Goal: Communication & Community: Answer question/provide support

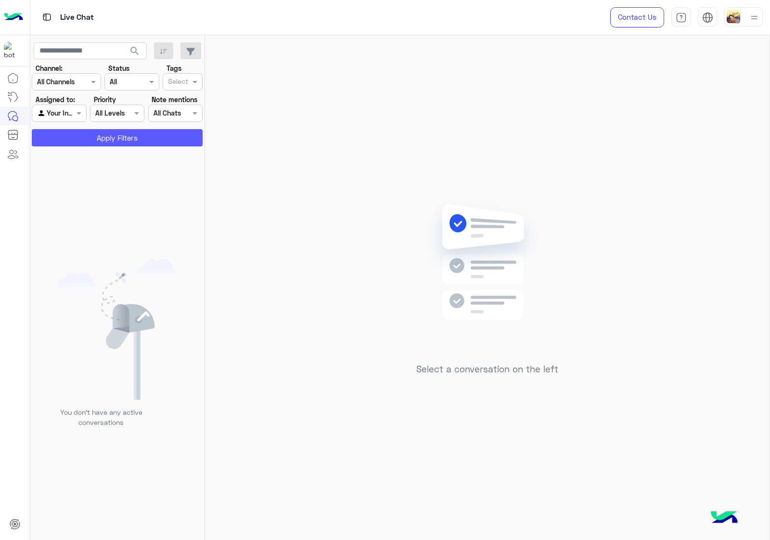
click at [106, 133] on button "Apply Filters" at bounding box center [117, 137] width 171 height 17
click at [63, 112] on div at bounding box center [58, 112] width 53 height 11
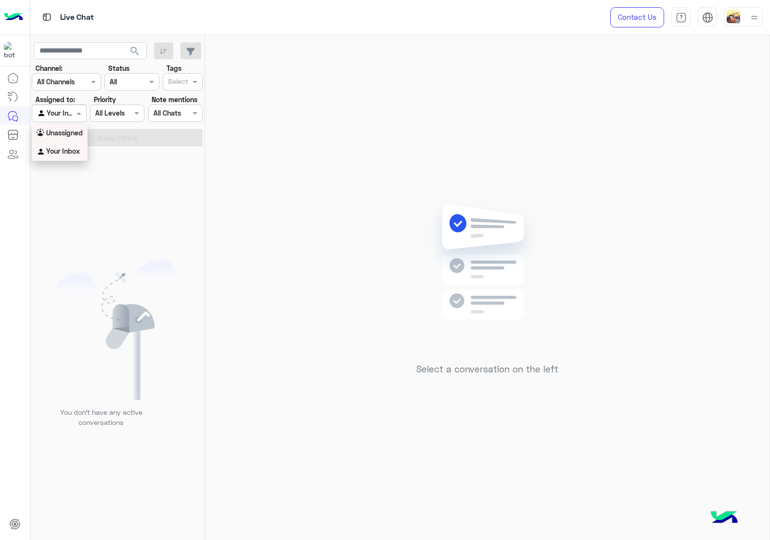
click at [66, 132] on b "Unassigned" at bounding box center [64, 133] width 37 height 8
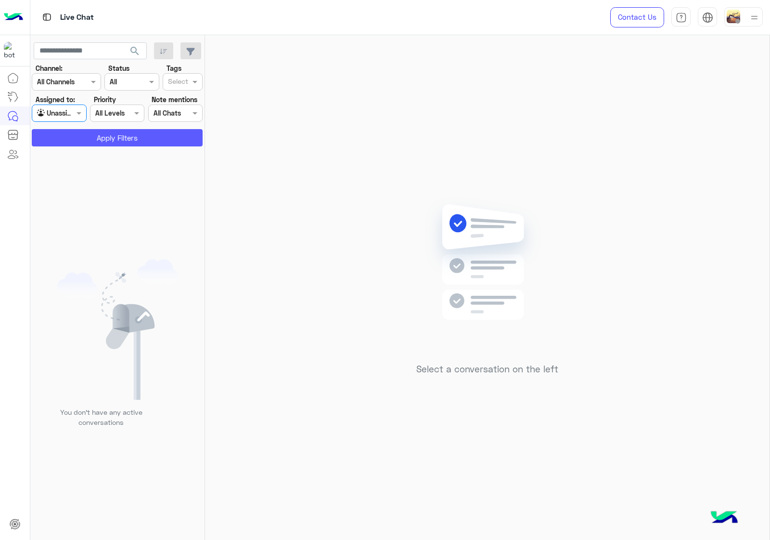
click at [104, 138] on button "Apply Filters" at bounding box center [117, 137] width 171 height 17
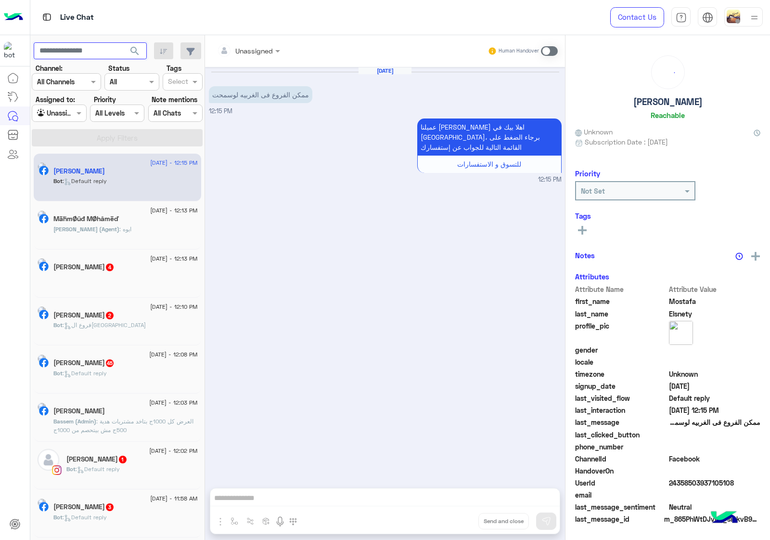
click at [108, 47] on input "text" at bounding box center [90, 50] width 113 height 17
paste input "**********"
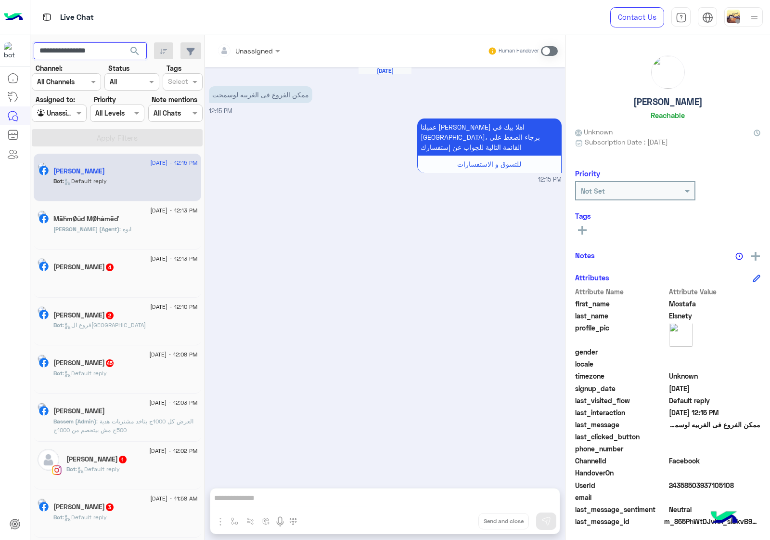
type input "**********"
click at [136, 53] on span "search" at bounding box center [135, 51] width 12 height 12
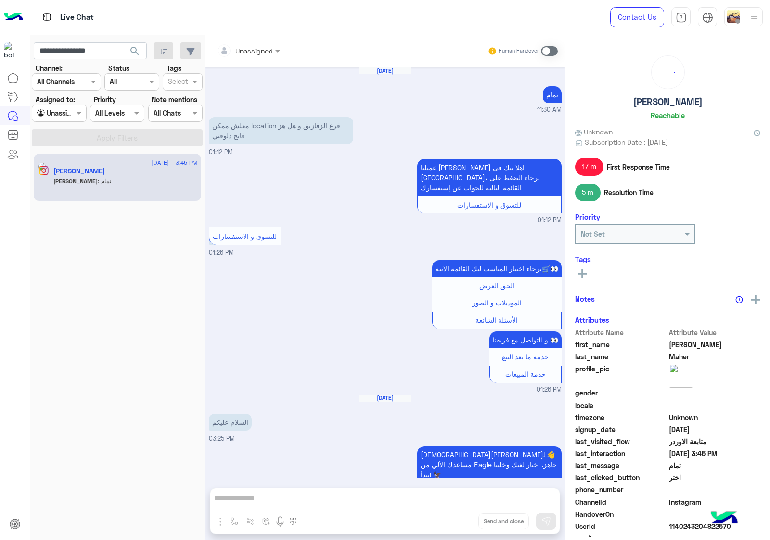
scroll to position [1211, 0]
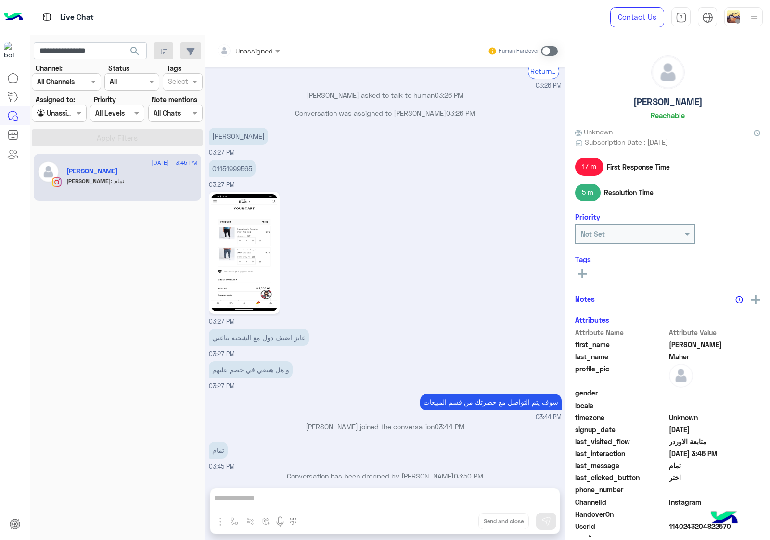
click at [132, 179] on div "[DEMOGRAPHIC_DATA] : تمام" at bounding box center [131, 185] width 131 height 17
click at [285, 501] on div "Unassigned Human Handover [DATE] تمام 11:30 AM معلش ممكن location فرع الزقازيق …" at bounding box center [385, 289] width 360 height 508
click at [557, 52] on span at bounding box center [549, 51] width 17 height 10
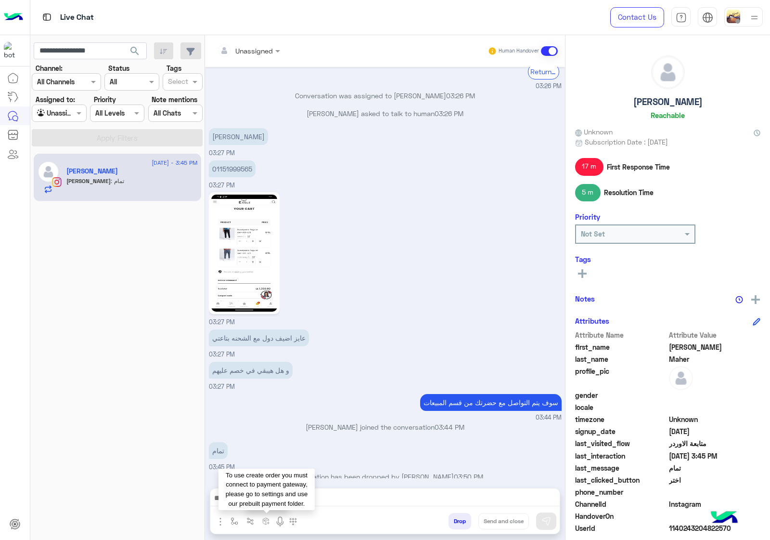
scroll to position [1245, 0]
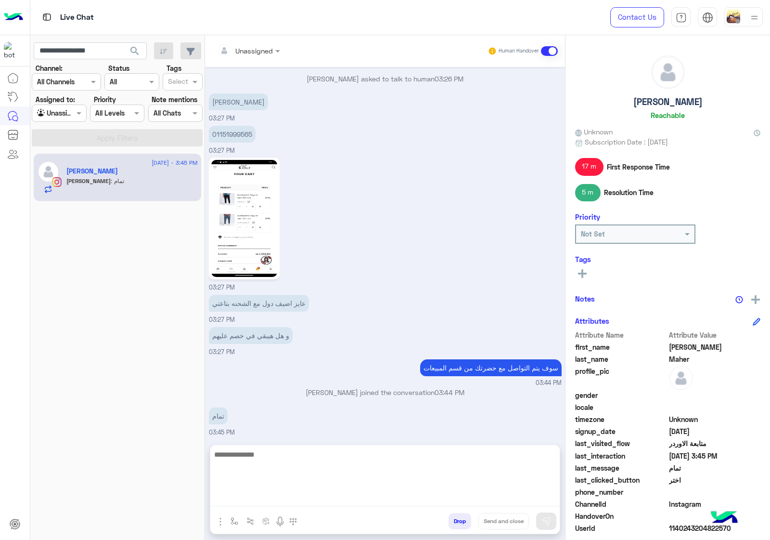
click at [269, 498] on textarea at bounding box center [384, 477] width 349 height 58
type textarea "**********"
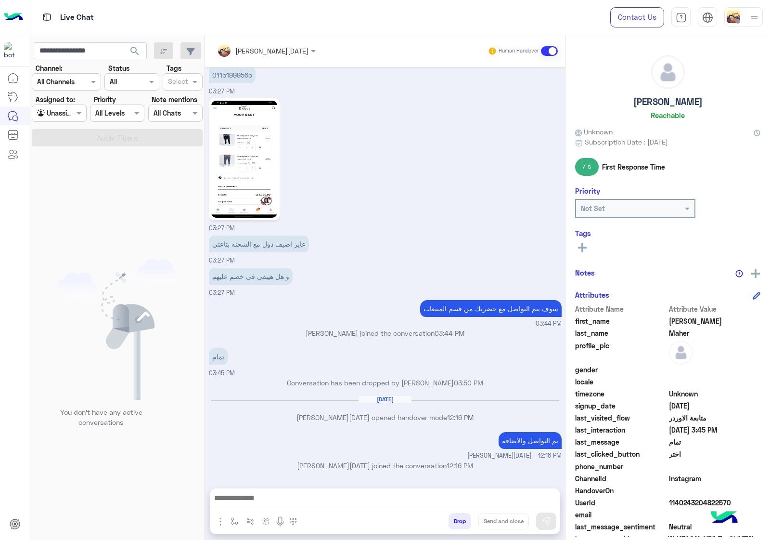
click at [130, 49] on span "search" at bounding box center [135, 51] width 12 height 12
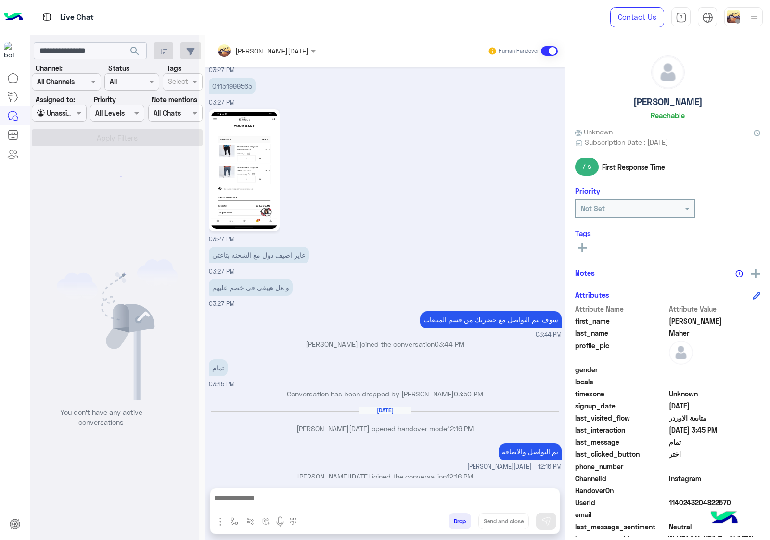
click at [115, 51] on div at bounding box center [114, 274] width 168 height 540
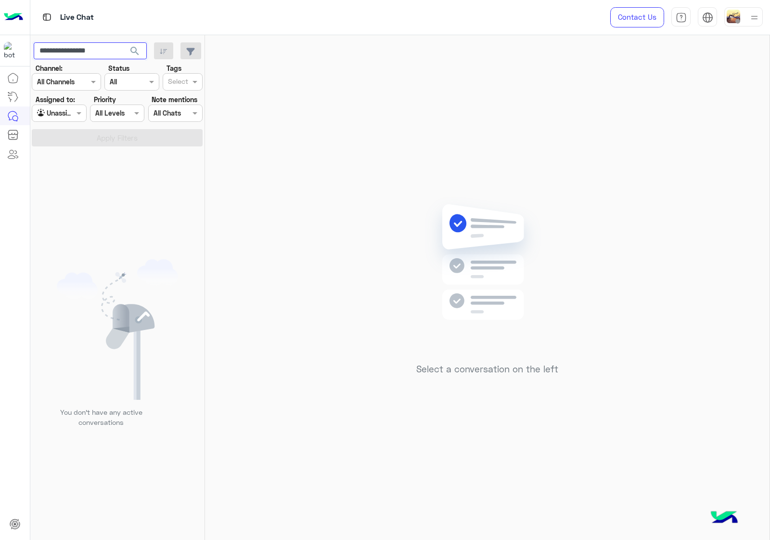
click at [109, 51] on input "**********" at bounding box center [90, 50] width 113 height 17
click at [132, 53] on span "search" at bounding box center [135, 51] width 12 height 12
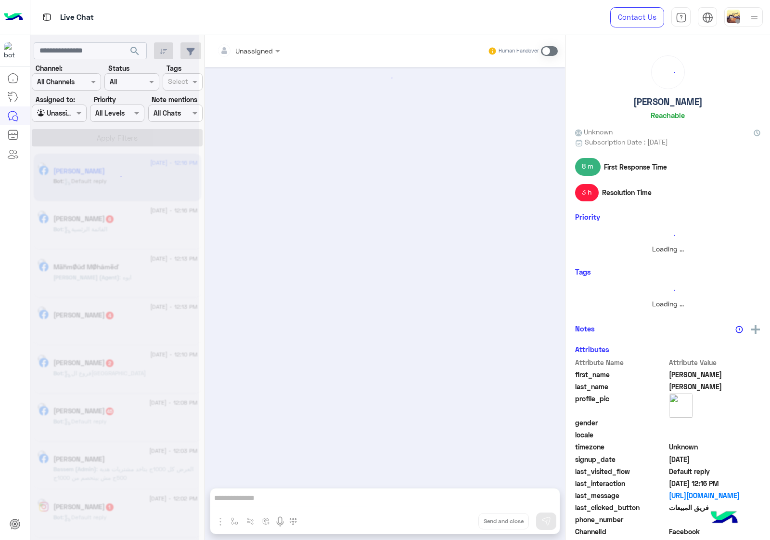
click at [62, 118] on div at bounding box center [58, 112] width 53 height 11
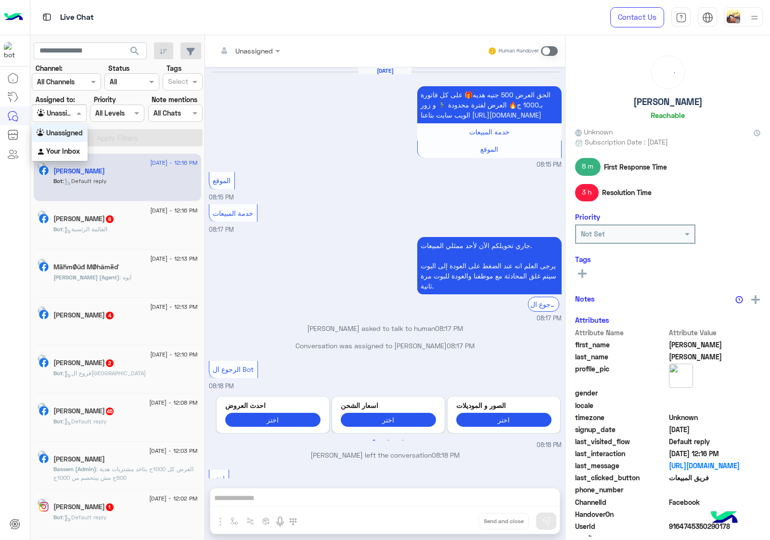
scroll to position [1104, 0]
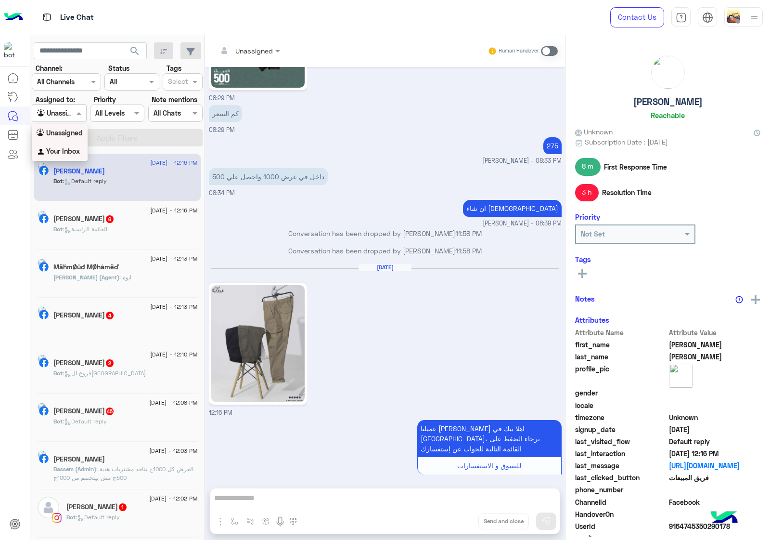
click at [66, 147] on b "Your Inbox" at bounding box center [63, 151] width 34 height 8
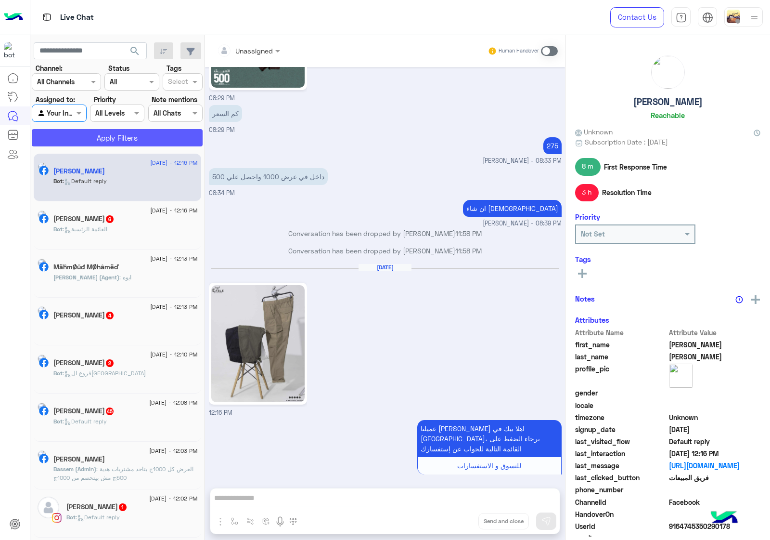
click at [87, 139] on button "Apply Filters" at bounding box center [117, 137] width 171 height 17
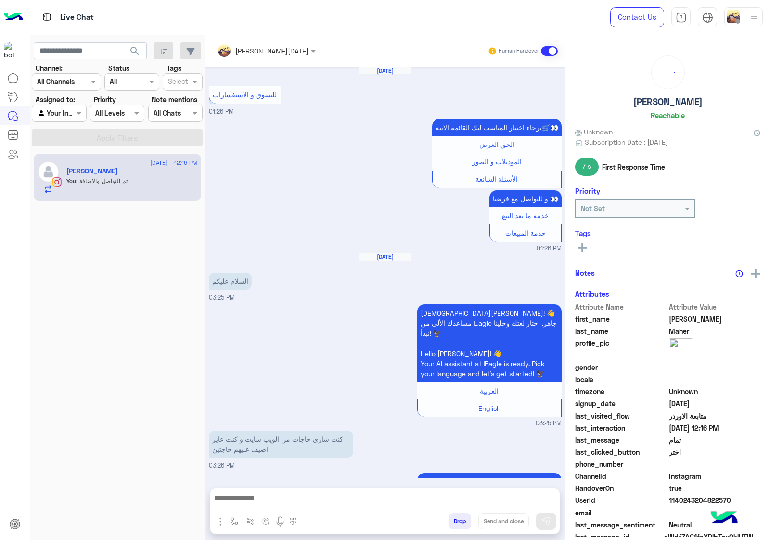
scroll to position [1163, 0]
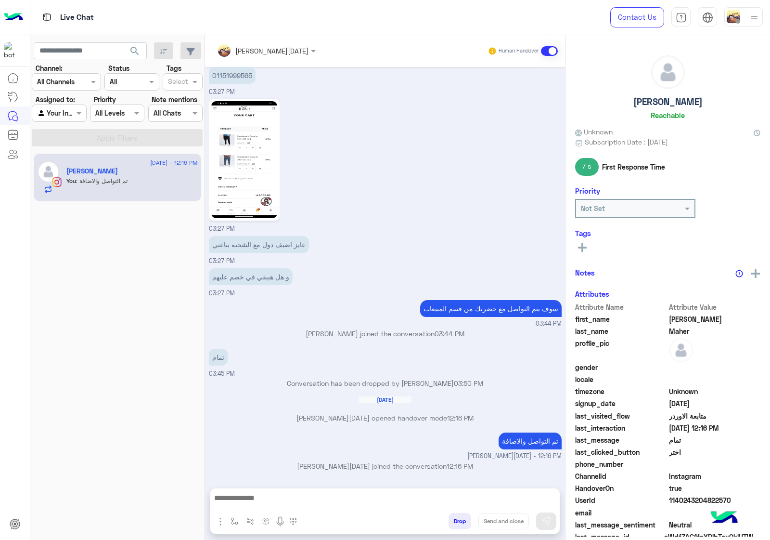
click at [126, 180] on span ": تم التواصل والاضافة" at bounding box center [102, 180] width 52 height 7
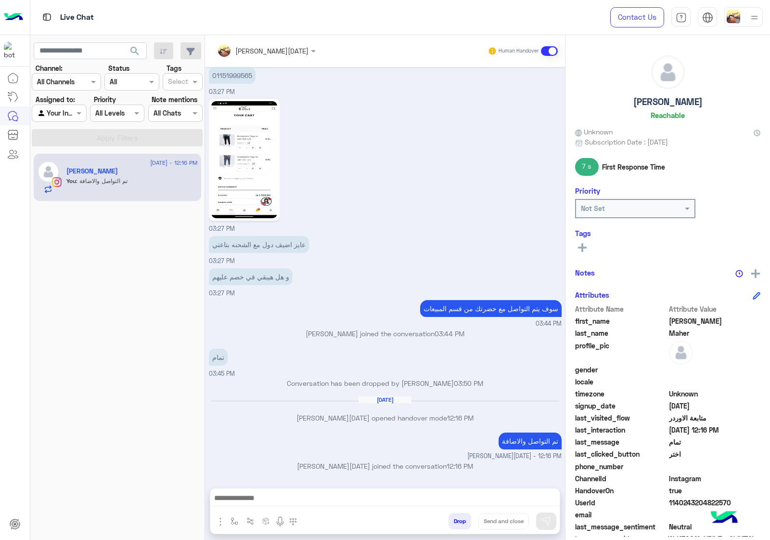
click at [412, 488] on div at bounding box center [384, 500] width 349 height 24
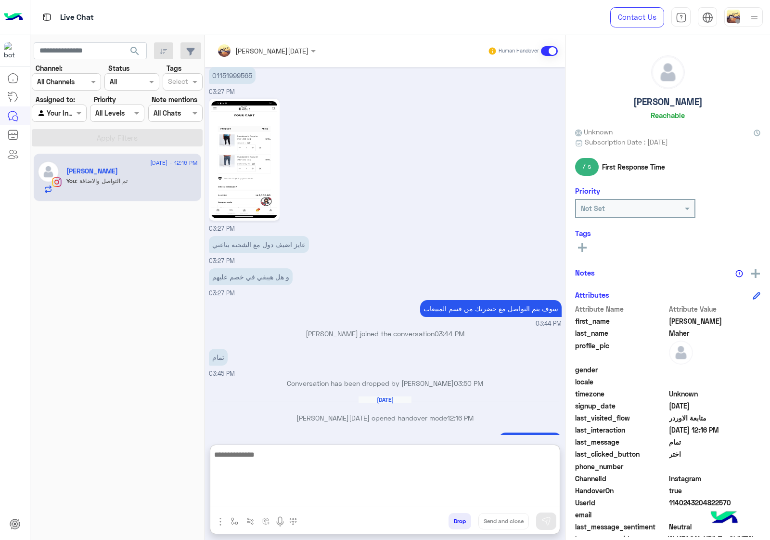
click at [402, 497] on textarea at bounding box center [384, 477] width 349 height 58
type textarea "******"
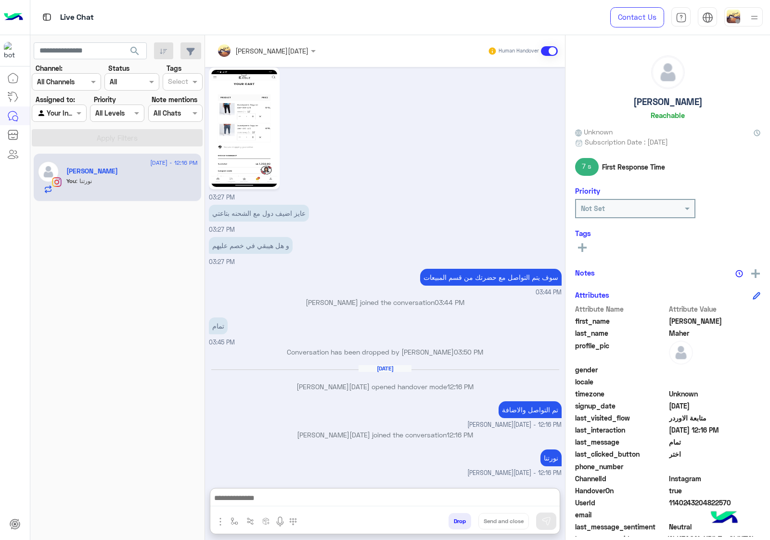
click at [457, 522] on button "Drop" at bounding box center [460, 521] width 23 height 16
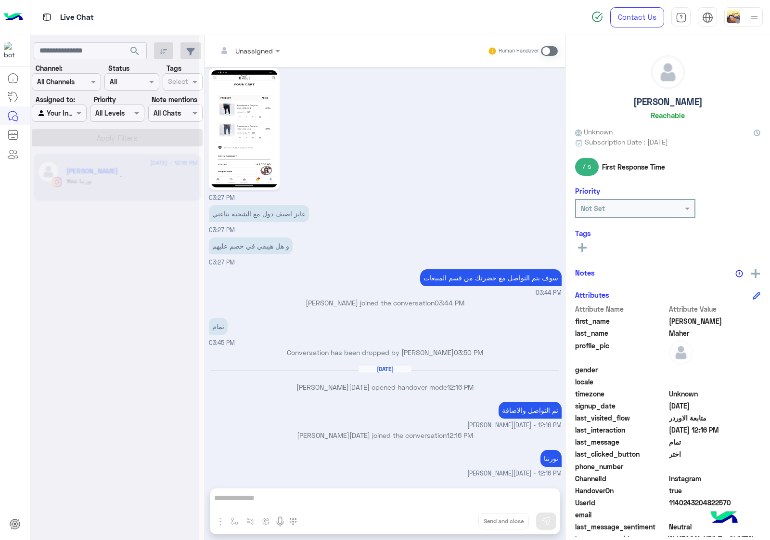
scroll to position [1211, 0]
